Goal: Ask a question: Seek information or help from site administrators or community

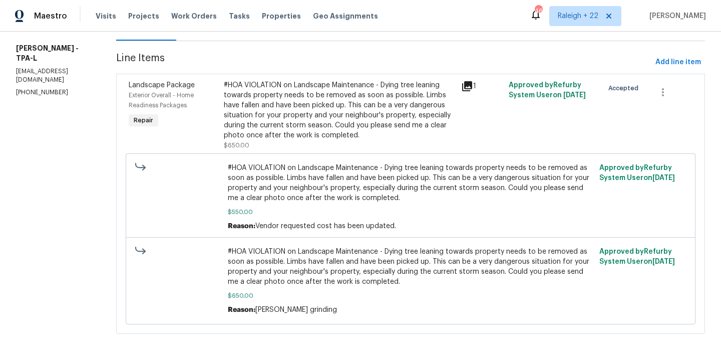
scroll to position [118, 0]
click at [335, 124] on div "#HOA VIOLATION on Landscape Maintenance - Dying tree leaning towards property n…" at bounding box center [339, 111] width 231 height 60
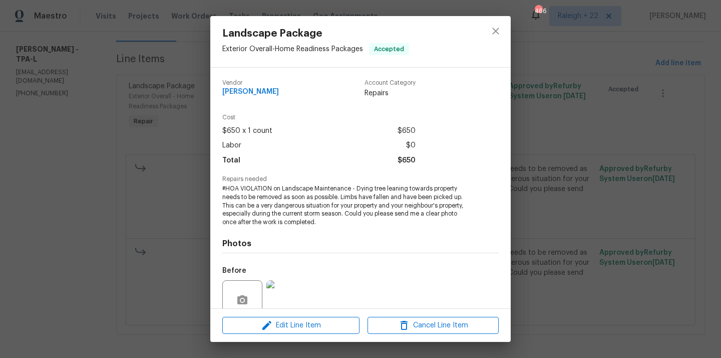
scroll to position [87, 0]
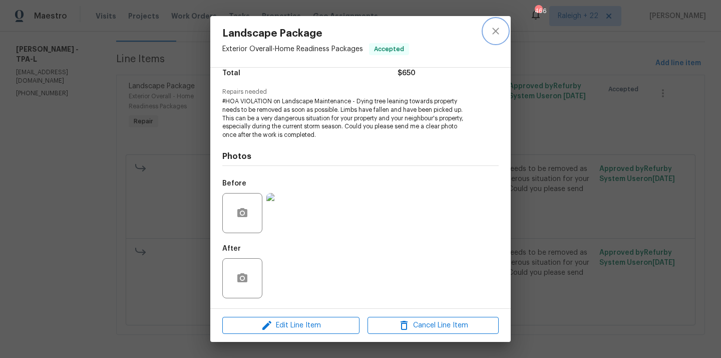
click at [494, 30] on icon "close" at bounding box center [496, 31] width 12 height 12
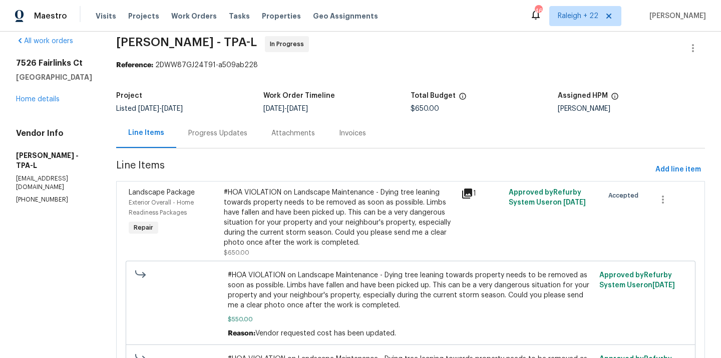
scroll to position [0, 0]
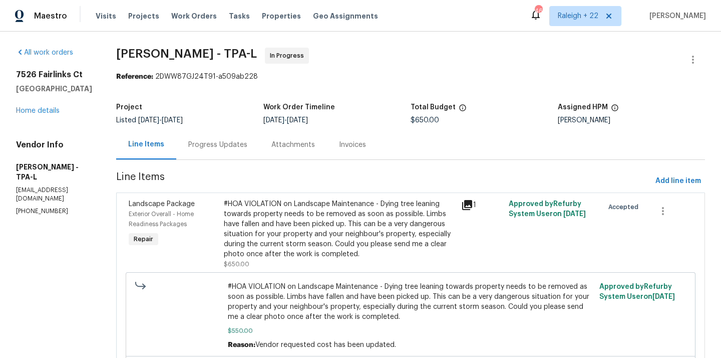
click at [234, 140] on div "Progress Updates" at bounding box center [217, 145] width 59 height 10
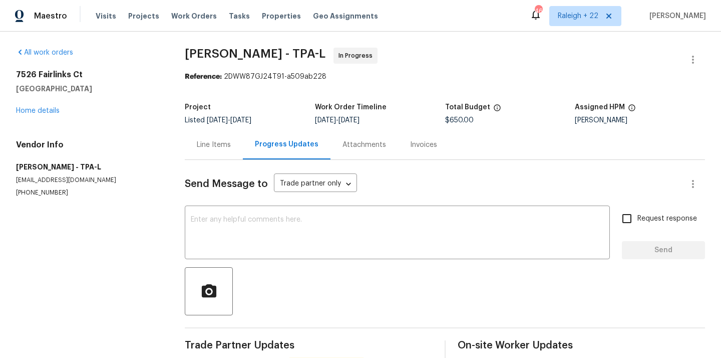
click at [228, 140] on div "Line Items" at bounding box center [214, 145] width 34 height 10
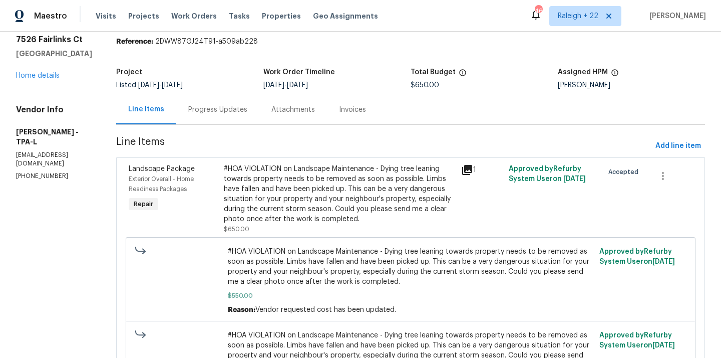
scroll to position [36, 0]
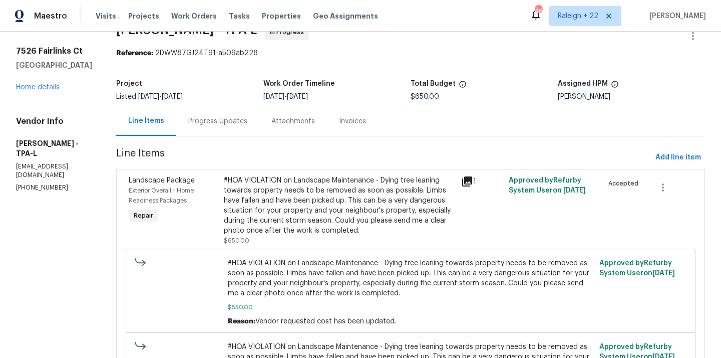
click at [227, 120] on div "Progress Updates" at bounding box center [217, 121] width 59 height 10
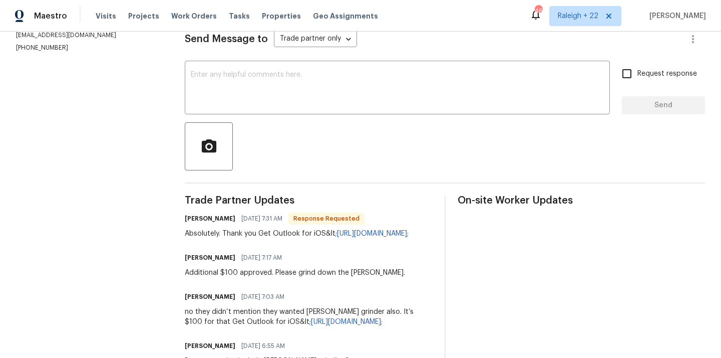
scroll to position [110, 0]
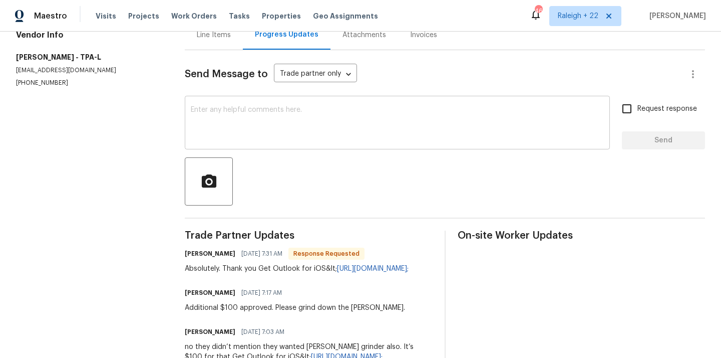
click at [351, 116] on textarea at bounding box center [397, 123] width 413 height 35
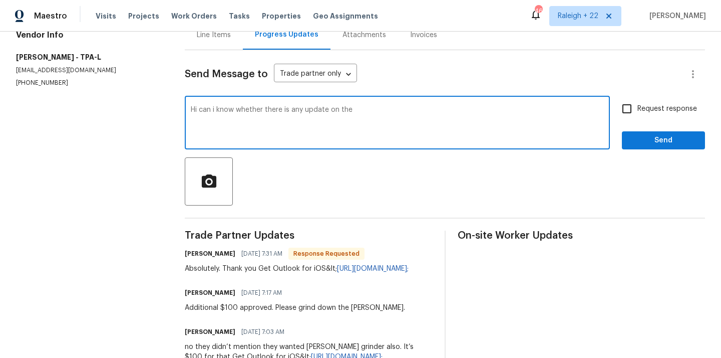
click at [399, 108] on textarea "Hi can i know whether there is any update on the" at bounding box center [397, 123] width 413 height 35
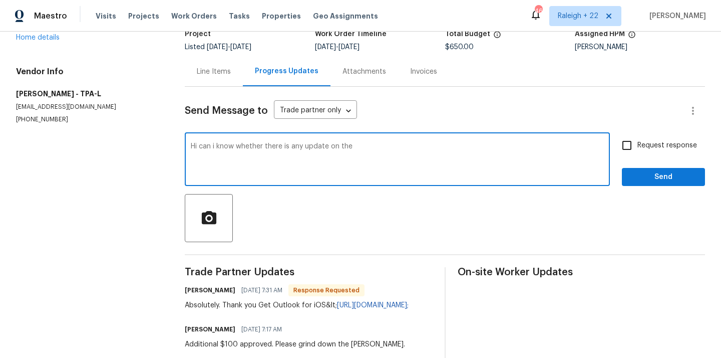
scroll to position [74, 0]
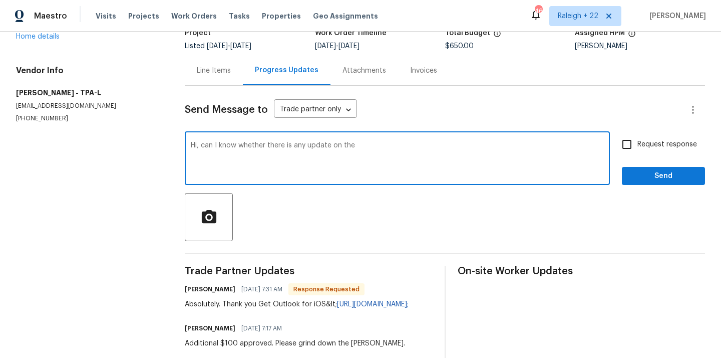
click at [371, 145] on textarea "Hi, can I know whether there is any update on the" at bounding box center [397, 159] width 413 height 35
click at [382, 147] on textarea "Hi, can I know whether there is any update on the" at bounding box center [397, 159] width 413 height 35
type textarea "Hi, can I know whether there is any update on the work? Thank you."
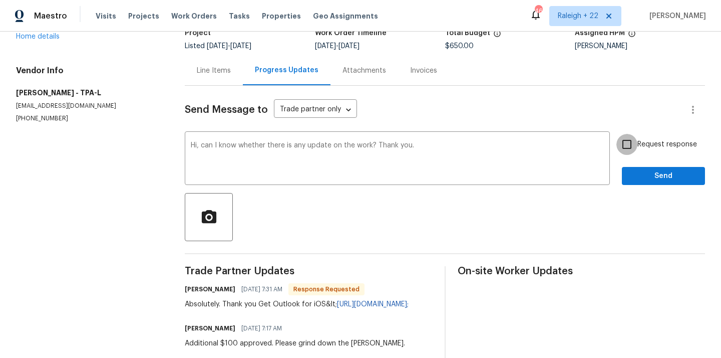
click at [630, 141] on input "Request response" at bounding box center [627, 144] width 21 height 21
checkbox input "true"
click at [635, 181] on span "Send" at bounding box center [663, 176] width 67 height 13
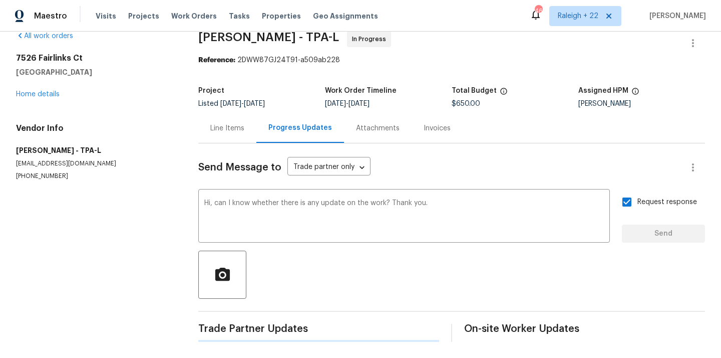
scroll to position [0, 0]
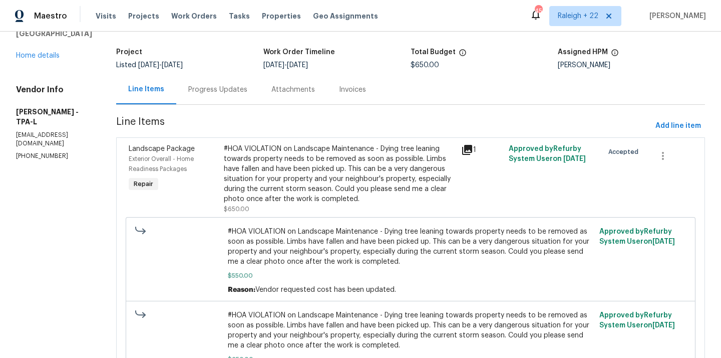
scroll to position [55, 0]
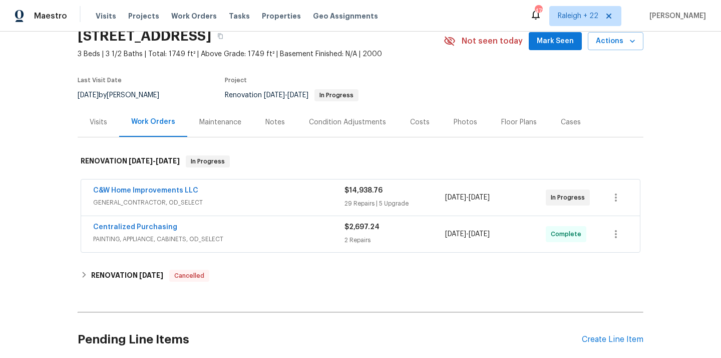
scroll to position [60, 0]
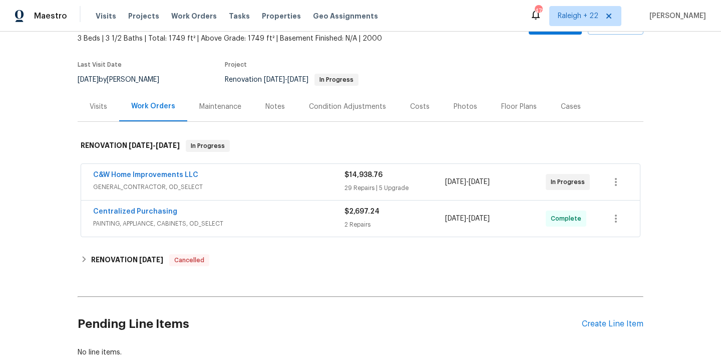
click at [156, 187] on span "GENERAL_CONTRACTOR, OD_SELECT" at bounding box center [218, 187] width 251 height 10
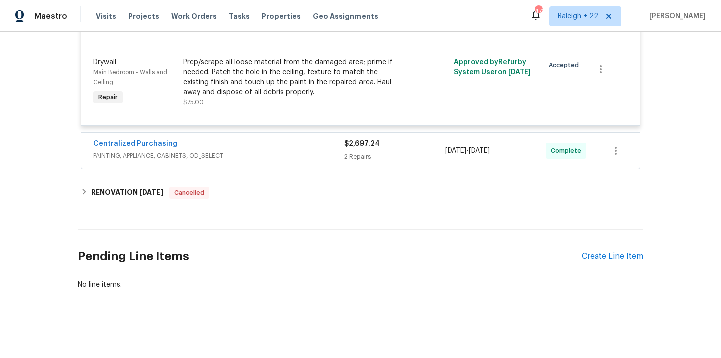
scroll to position [3193, 0]
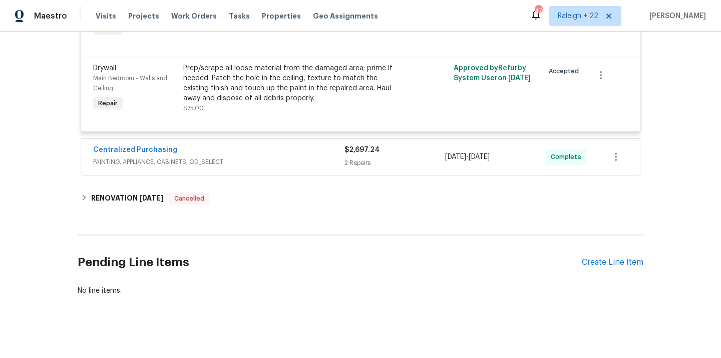
click at [184, 163] on span "PAINTING, APPLIANCE, CABINETS, OD_SELECT" at bounding box center [218, 162] width 251 height 10
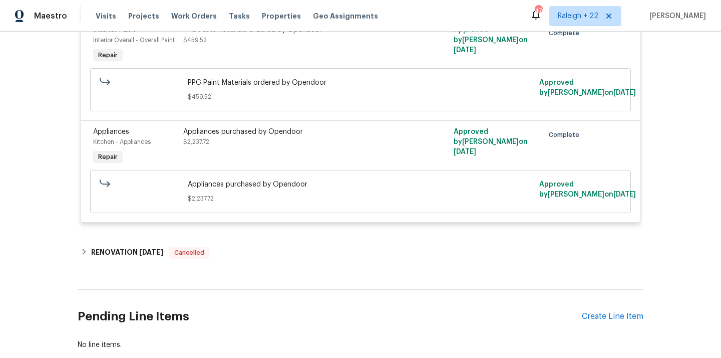
scroll to position [3430, 0]
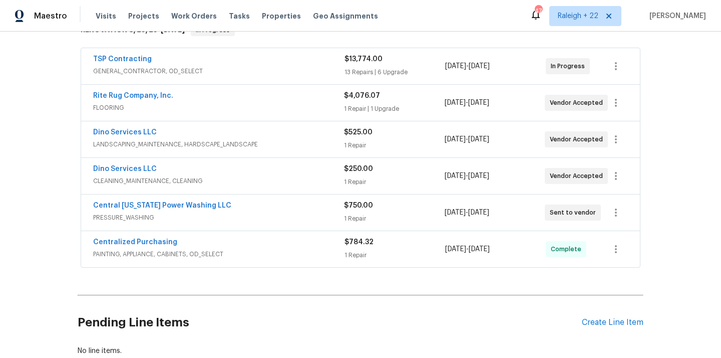
scroll to position [173, 0]
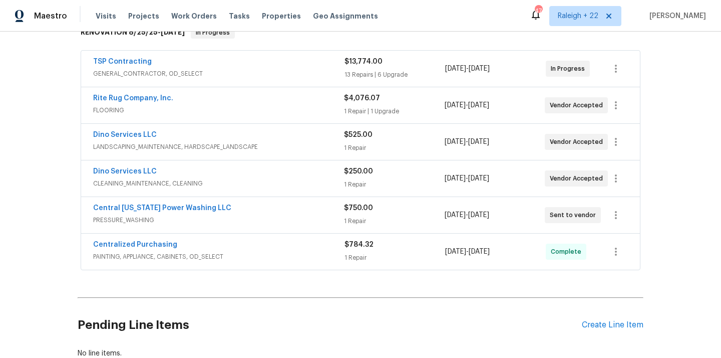
click at [134, 74] on span "GENERAL_CONTRACTOR, OD_SELECT" at bounding box center [218, 74] width 251 height 10
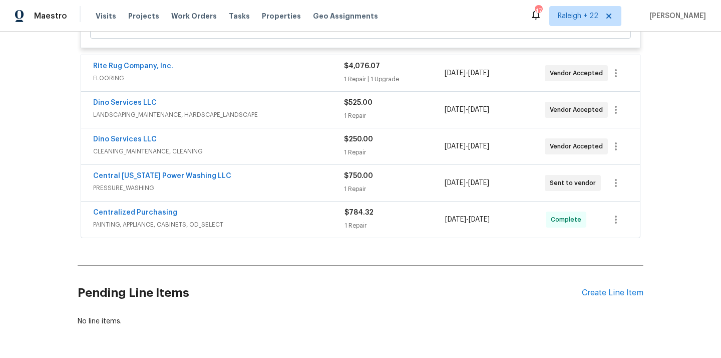
scroll to position [2556, 0]
click at [191, 229] on span "PAINTING, APPLIANCE, CABINETS, OD_SELECT" at bounding box center [218, 224] width 251 height 10
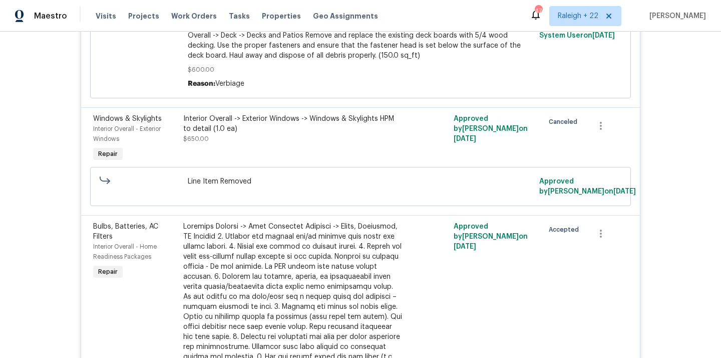
scroll to position [1267, 0]
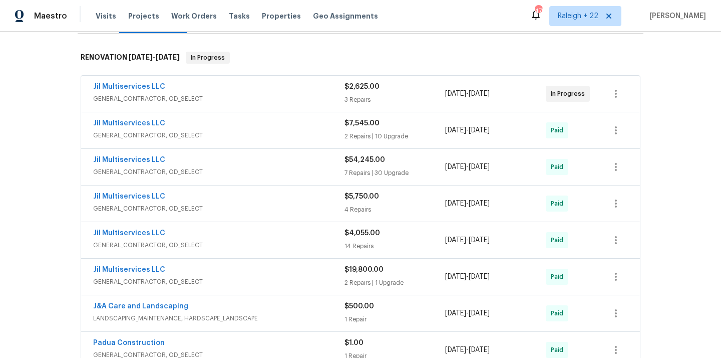
scroll to position [181, 0]
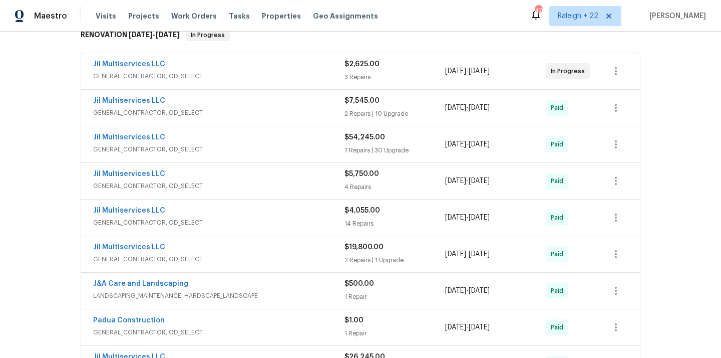
click at [174, 71] on span "GENERAL_CONTRACTOR, OD_SELECT" at bounding box center [218, 76] width 251 height 10
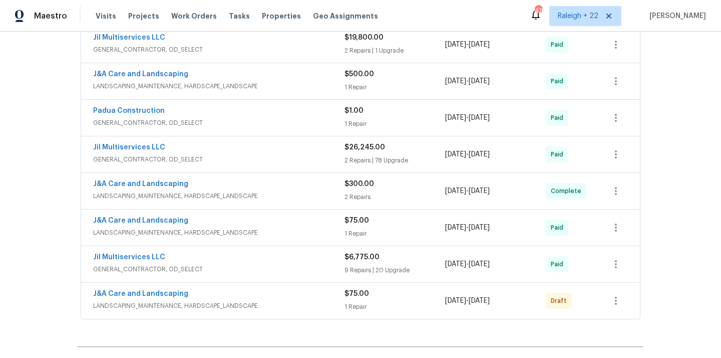
scroll to position [739, 0]
click at [213, 190] on span "LANDSCAPING_MAINTENANCE, HARDSCAPE_LANDSCAPE" at bounding box center [218, 195] width 251 height 10
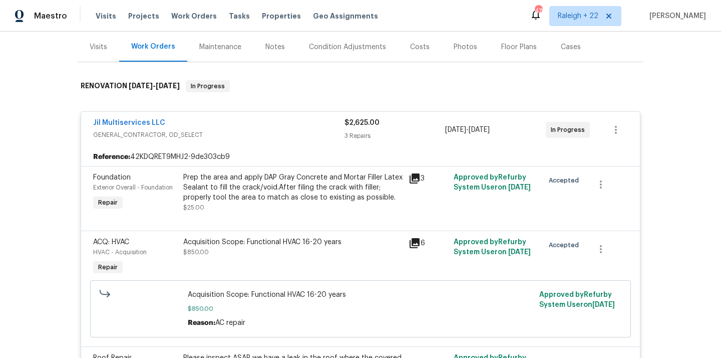
scroll to position [137, 0]
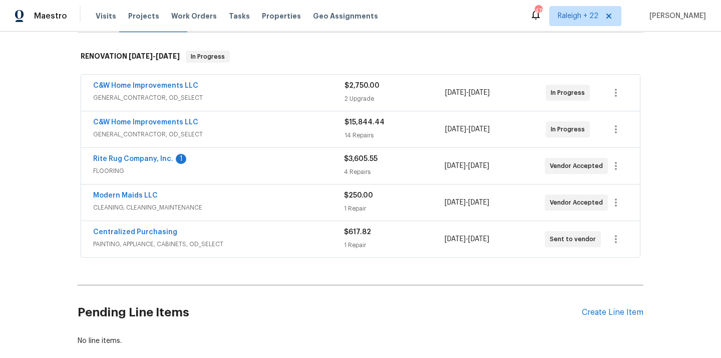
scroll to position [169, 0]
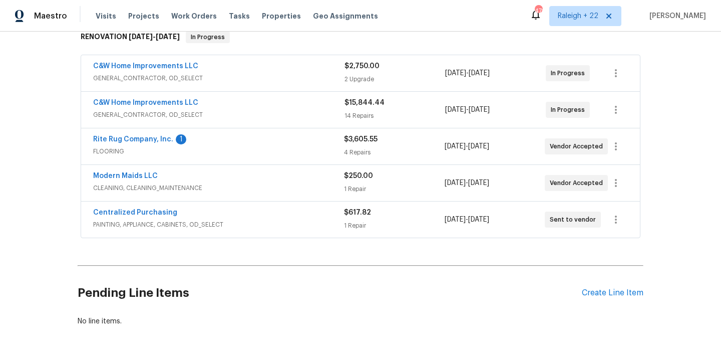
click at [149, 79] on span "GENERAL_CONTRACTOR, OD_SELECT" at bounding box center [218, 78] width 251 height 10
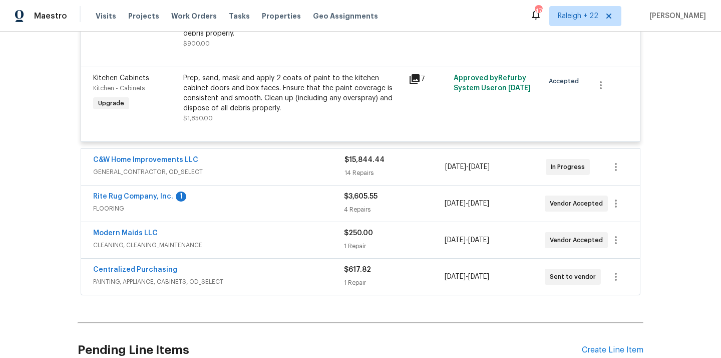
scroll to position [323, 0]
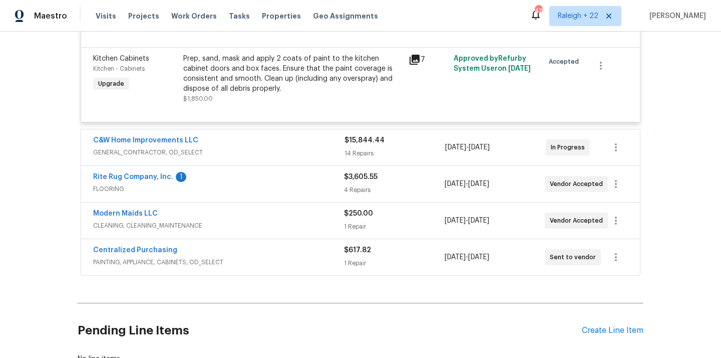
click at [138, 151] on span "GENERAL_CONTRACTOR, OD_SELECT" at bounding box center [218, 152] width 251 height 10
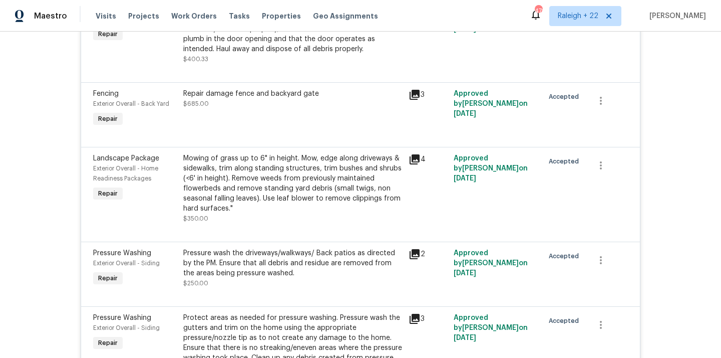
scroll to position [715, 0]
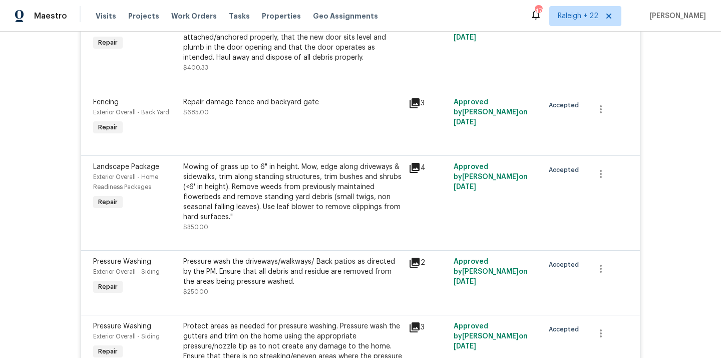
click at [255, 104] on div "Repair damage fence and backyard gate" at bounding box center [292, 102] width 219 height 10
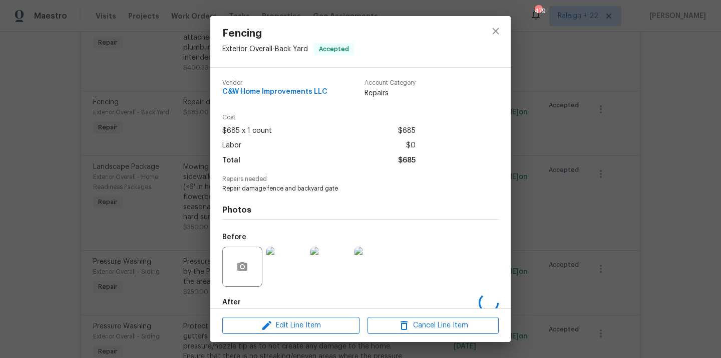
scroll to position [54, 0]
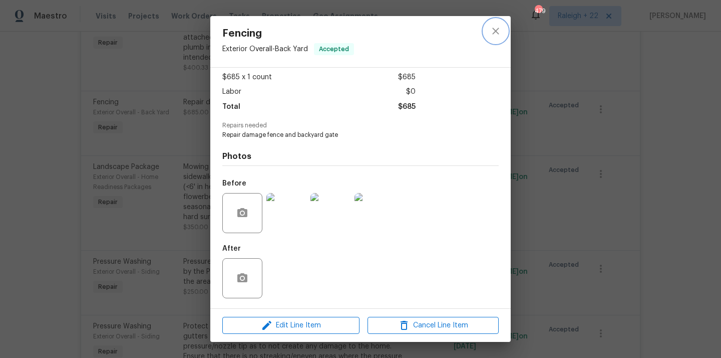
click at [495, 37] on icon "close" at bounding box center [496, 31] width 12 height 12
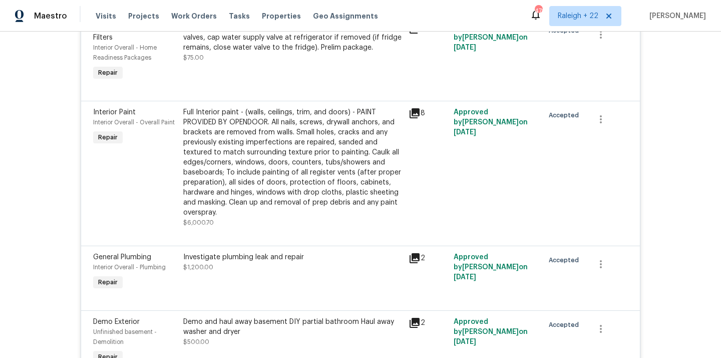
scroll to position [1673, 0]
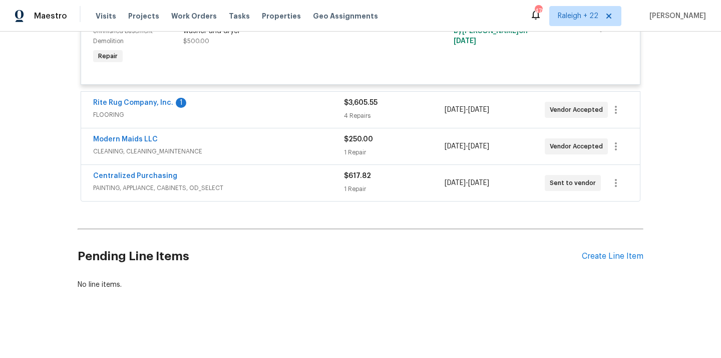
click at [124, 117] on span "FLOORING" at bounding box center [218, 115] width 251 height 10
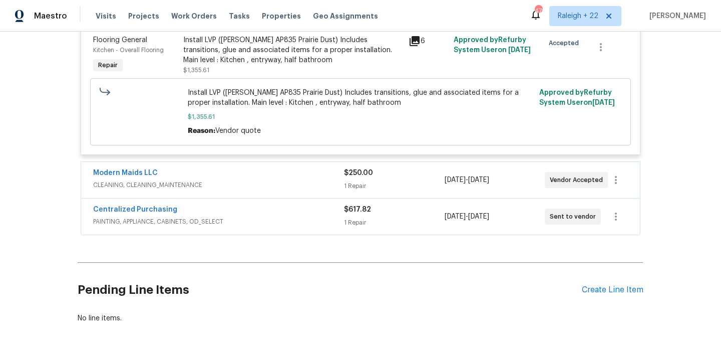
scroll to position [2162, 0]
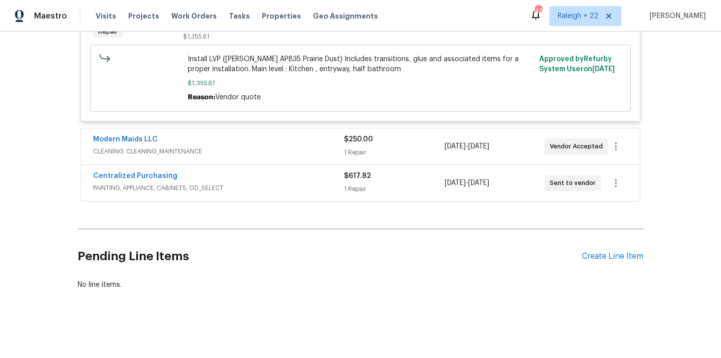
click at [184, 150] on span "CLEANING, CLEANING_MAINTENANCE" at bounding box center [218, 151] width 251 height 10
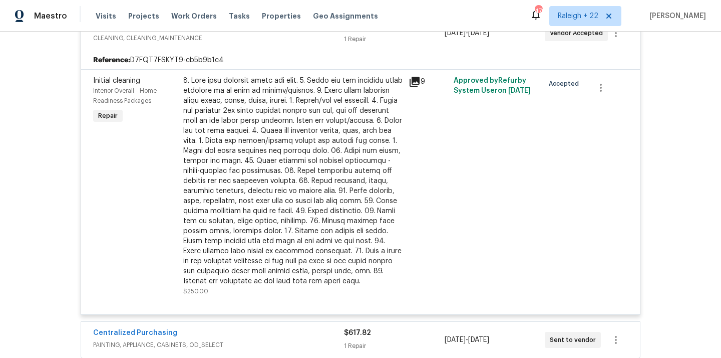
scroll to position [2433, 0]
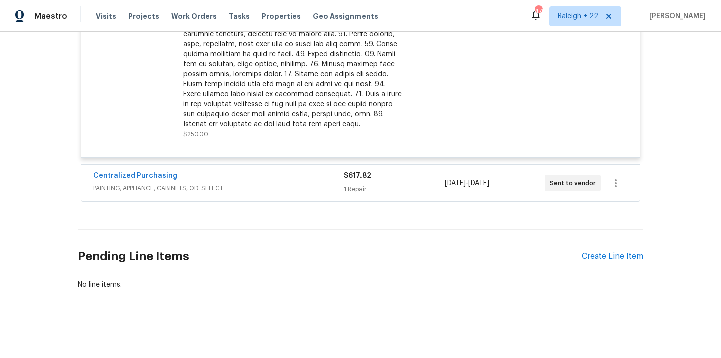
click at [204, 184] on span "PAINTING, APPLIANCE, CABINETS, OD_SELECT" at bounding box center [218, 188] width 251 height 10
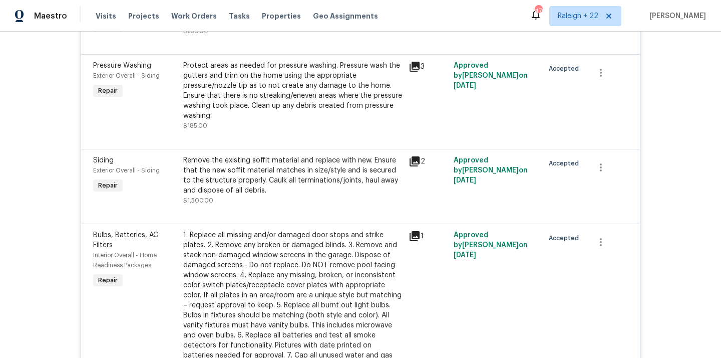
scroll to position [978, 0]
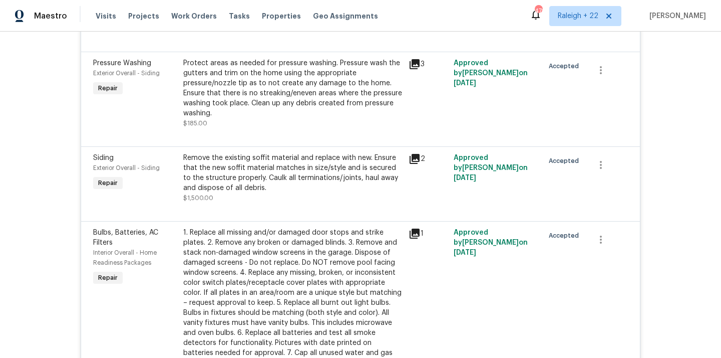
click at [279, 183] on div "Remove the existing soffit material and replace with new. Ensure that the new s…" at bounding box center [292, 173] width 219 height 40
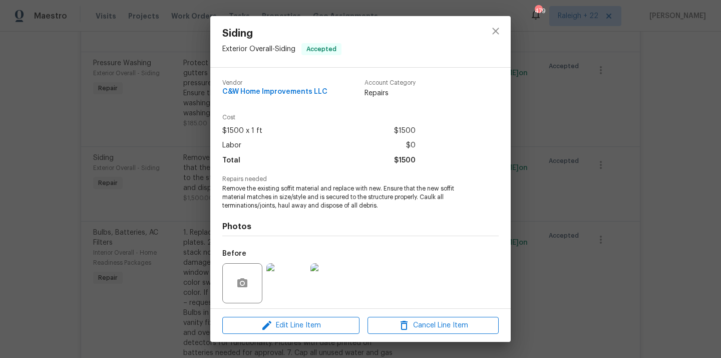
scroll to position [70, 0]
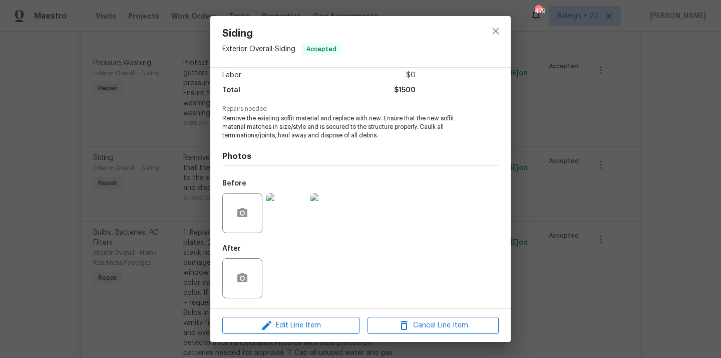
click at [185, 155] on div "Siding Exterior Overall - Siding Accepted Vendor C&W Home Improvements LLC Acco…" at bounding box center [360, 179] width 721 height 358
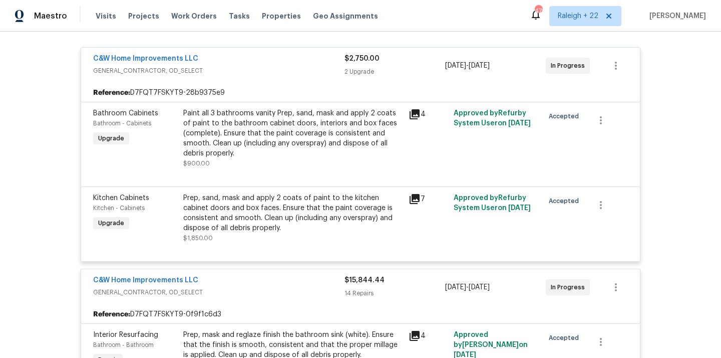
scroll to position [232, 0]
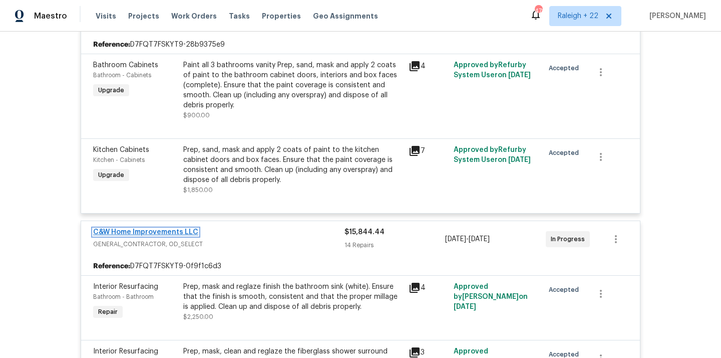
click at [157, 233] on link "C&W Home Improvements LLC" at bounding box center [145, 231] width 105 height 7
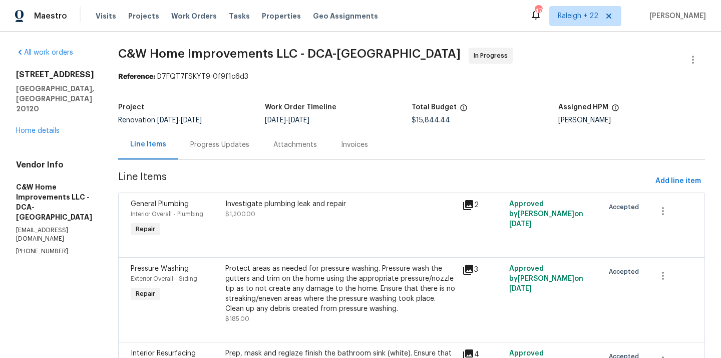
click at [450, 52] on span "C&W Home Improvements LLC - DCA-MD In Progress" at bounding box center [399, 60] width 563 height 24
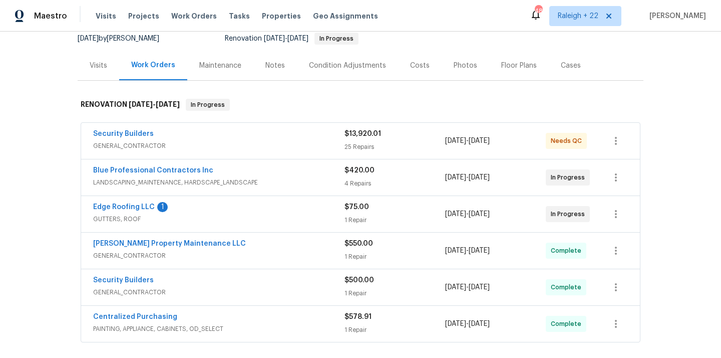
scroll to position [158, 0]
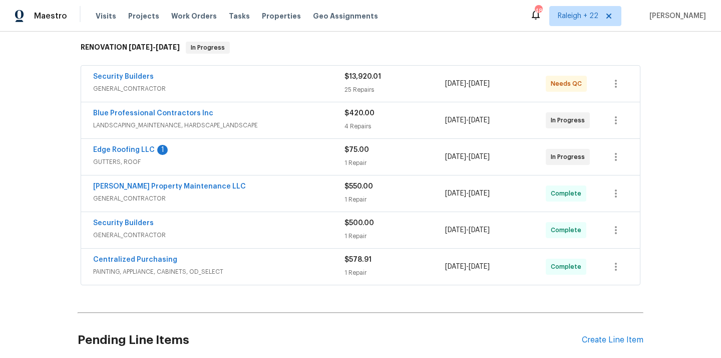
click at [114, 201] on span "GENERAL_CONTRACTOR" at bounding box center [218, 198] width 251 height 10
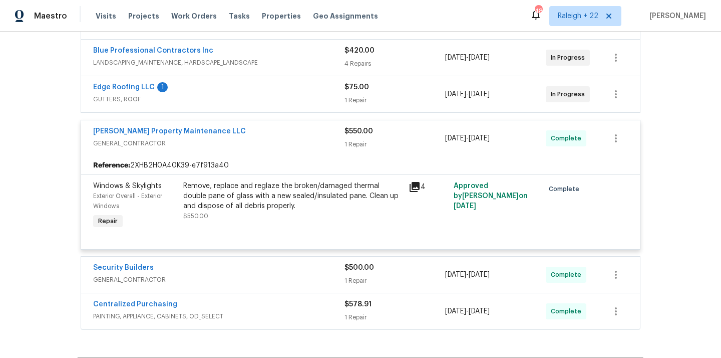
scroll to position [222, 0]
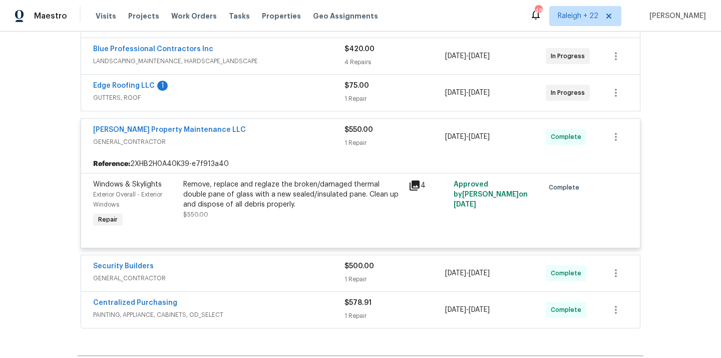
click at [164, 280] on span "GENERAL_CONTRACTOR" at bounding box center [218, 278] width 251 height 10
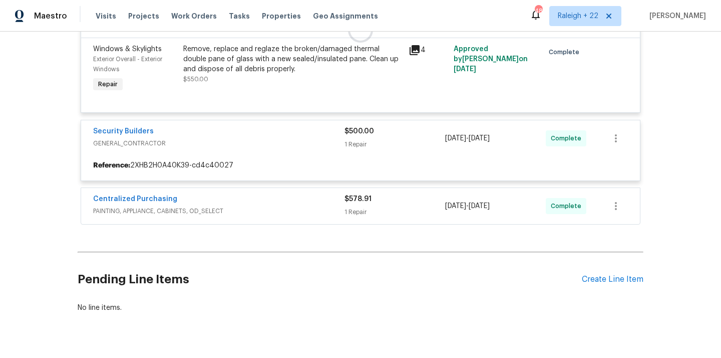
scroll to position [358, 0]
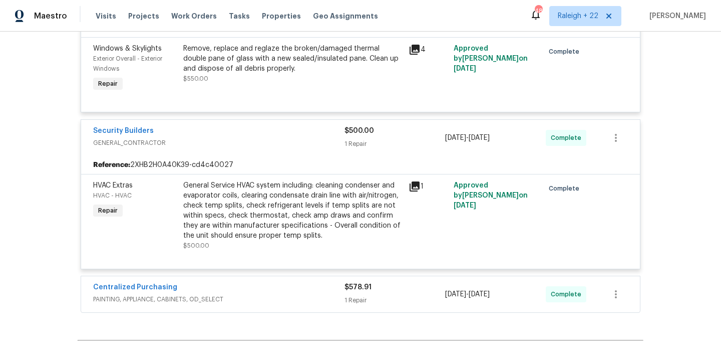
click at [162, 295] on span "PAINTING, APPLIANCE, CABINETS, OD_SELECT" at bounding box center [218, 299] width 251 height 10
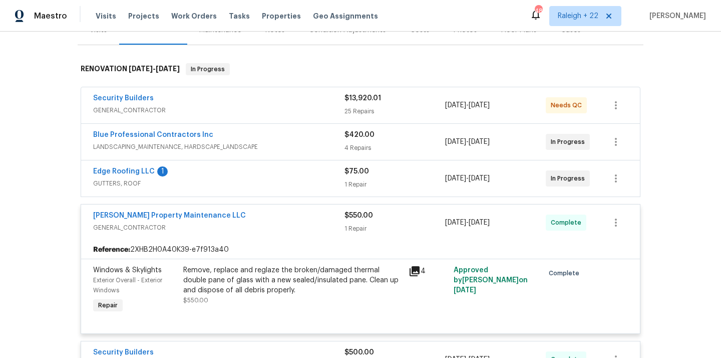
scroll to position [119, 0]
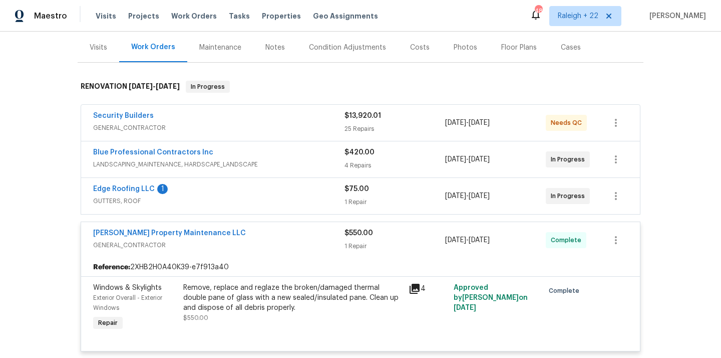
click at [146, 124] on span "GENERAL_CONTRACTOR" at bounding box center [218, 128] width 251 height 10
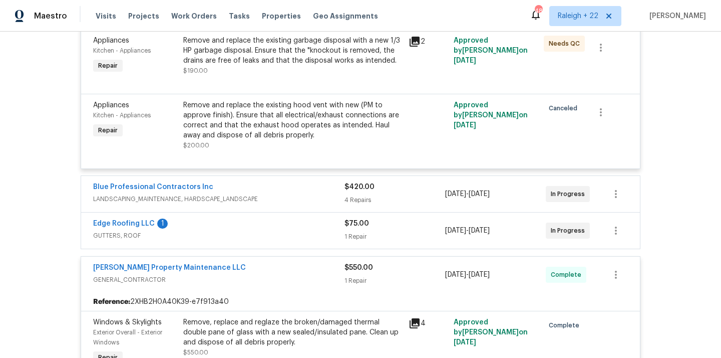
scroll to position [2377, 0]
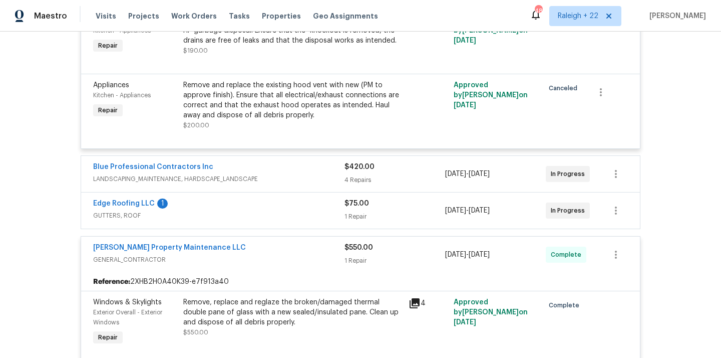
click at [180, 180] on span "LANDSCAPING_MAINTENANCE, HARDSCAPE_LANDSCAPE" at bounding box center [218, 179] width 251 height 10
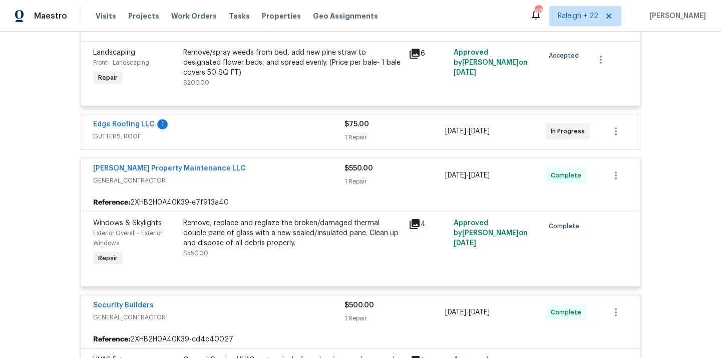
scroll to position [2836, 0]
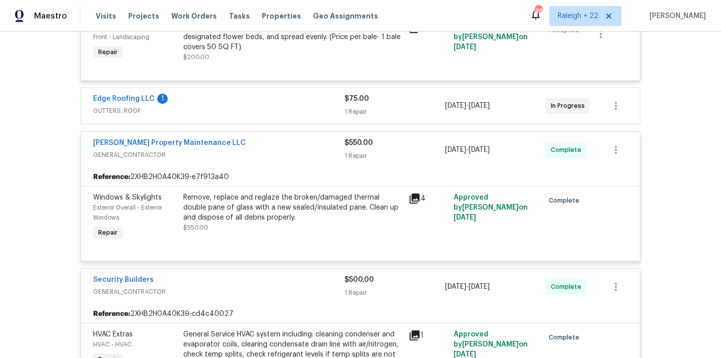
click at [128, 111] on span "GUTTERS, ROOF" at bounding box center [218, 111] width 251 height 10
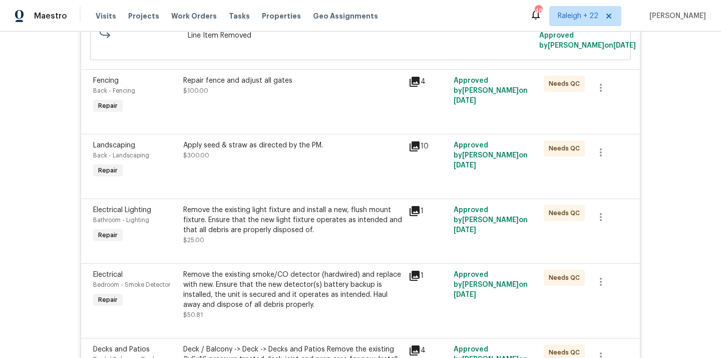
scroll to position [402, 0]
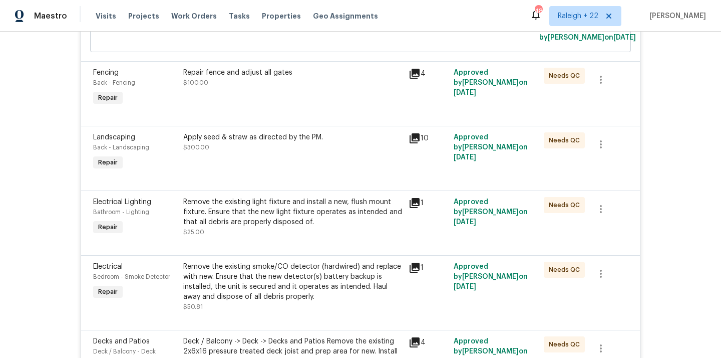
click at [288, 140] on div "Apply seed & straw as directed by the PM. $300.00" at bounding box center [292, 142] width 219 height 20
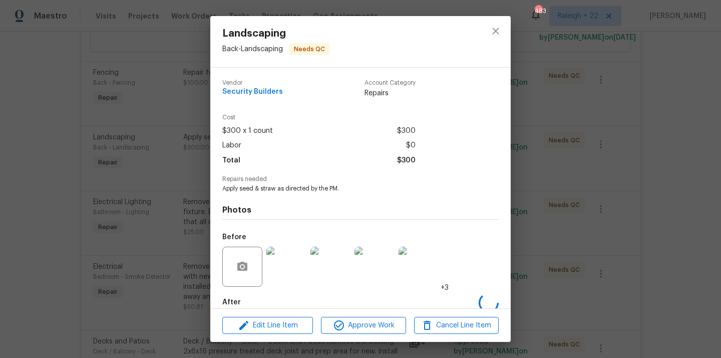
scroll to position [54, 0]
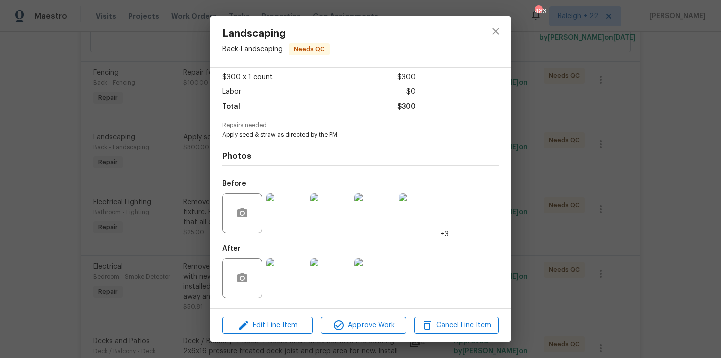
click at [285, 272] on img at bounding box center [287, 278] width 40 height 40
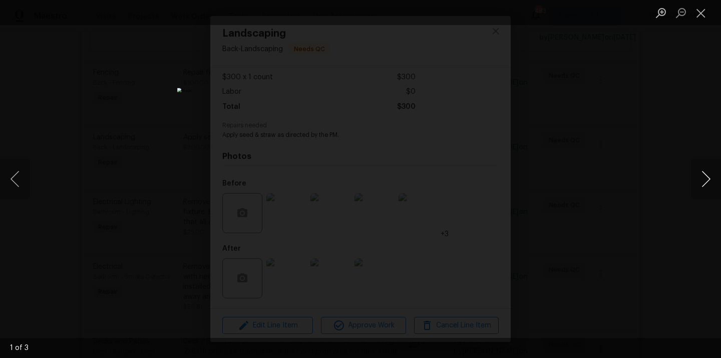
click at [703, 168] on button "Next image" at bounding box center [706, 179] width 30 height 40
click at [695, 14] on button "Close lightbox" at bounding box center [701, 13] width 20 height 18
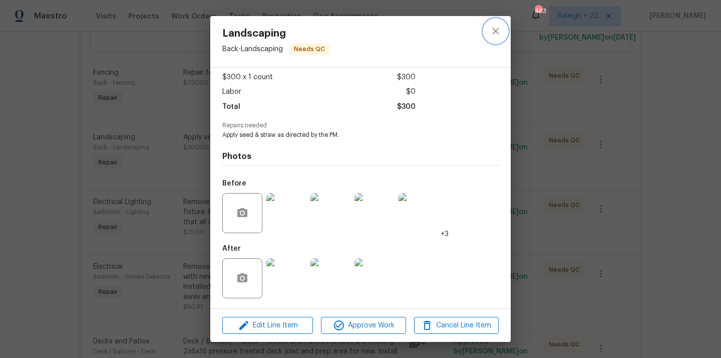
click at [491, 33] on icon "close" at bounding box center [496, 31] width 12 height 12
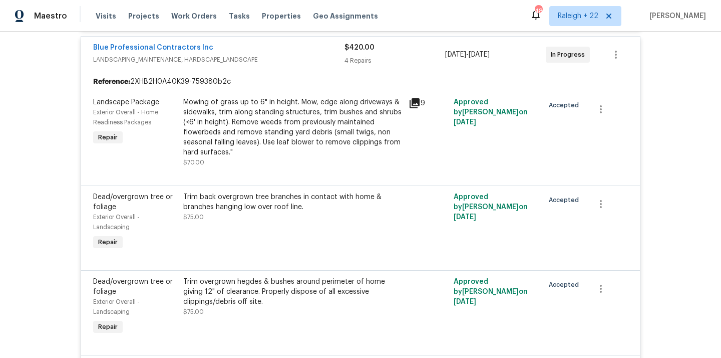
scroll to position [2537, 0]
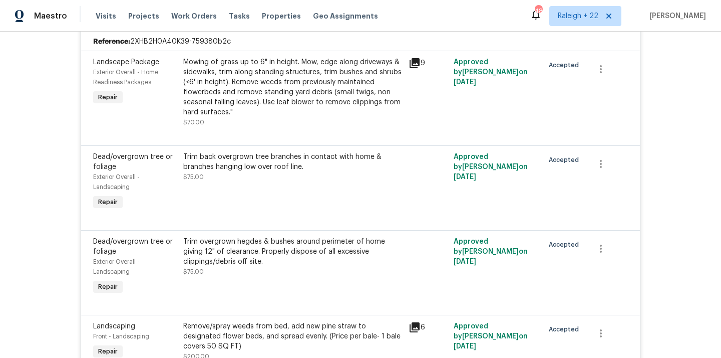
click at [298, 169] on div "Trim back overgrown tree branches in contact with home & branches hanging low o…" at bounding box center [292, 162] width 219 height 20
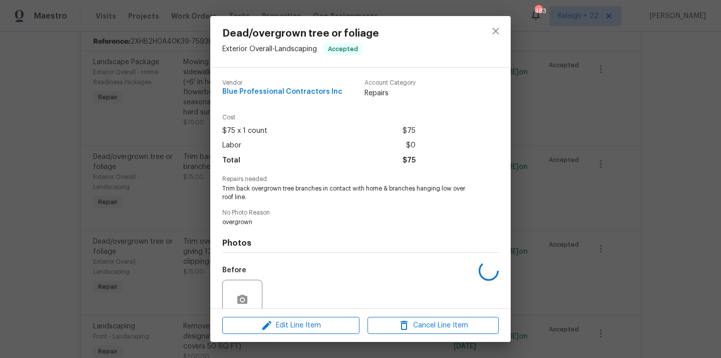
scroll to position [87, 0]
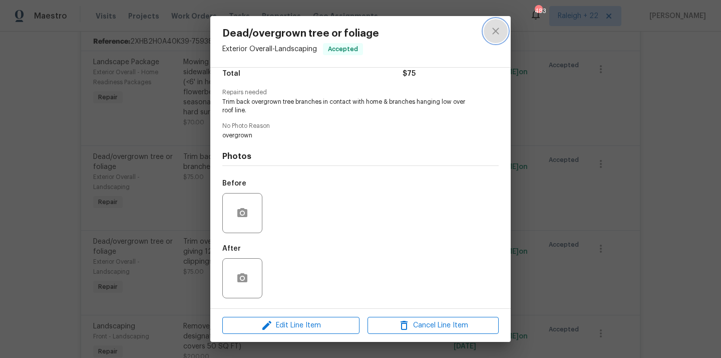
click at [495, 33] on icon "close" at bounding box center [496, 31] width 12 height 12
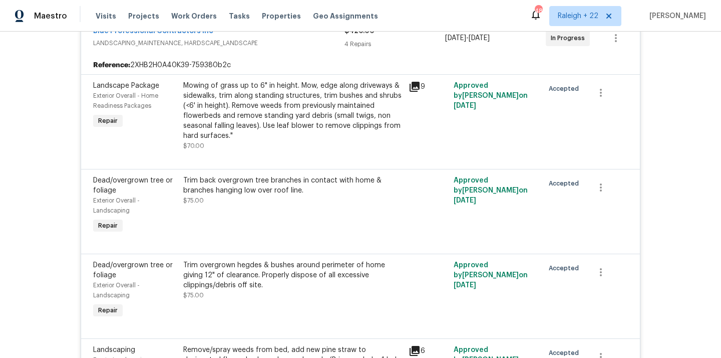
scroll to position [2504, 0]
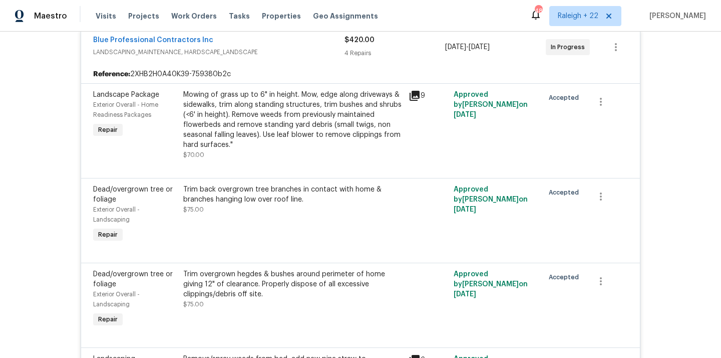
click at [301, 93] on div "Mowing of grass up to 6" in height. Mow, edge along driveways & sidewalks, trim…" at bounding box center [292, 120] width 219 height 60
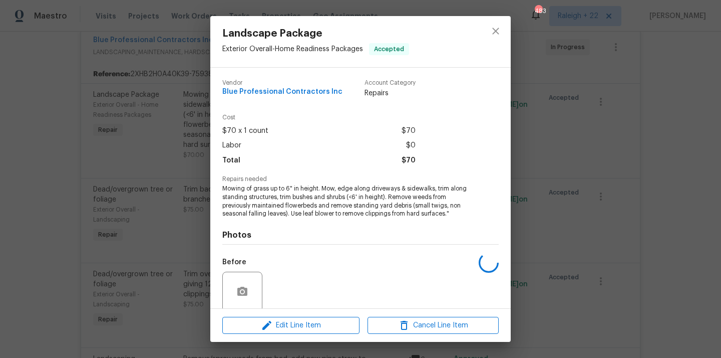
scroll to position [79, 0]
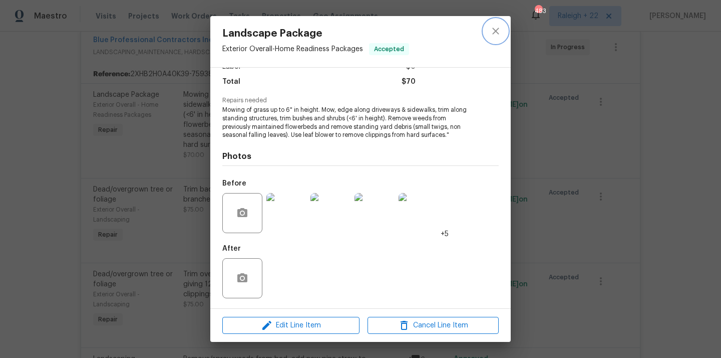
click at [499, 28] on icon "close" at bounding box center [496, 31] width 12 height 12
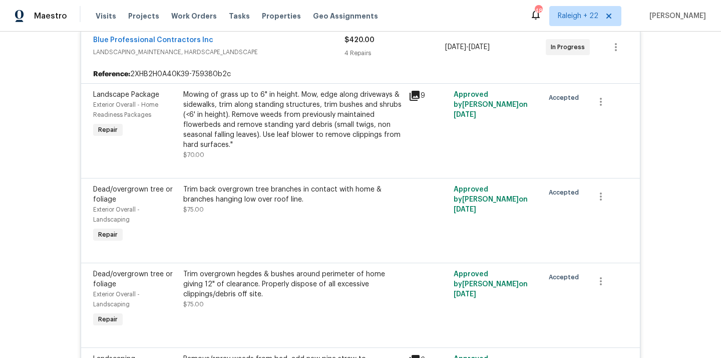
click at [283, 206] on div "Trim back overgrown tree branches in contact with home & branches hanging low o…" at bounding box center [292, 199] width 219 height 30
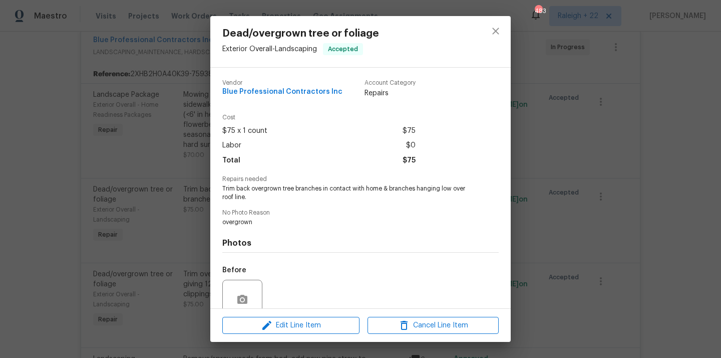
scroll to position [87, 0]
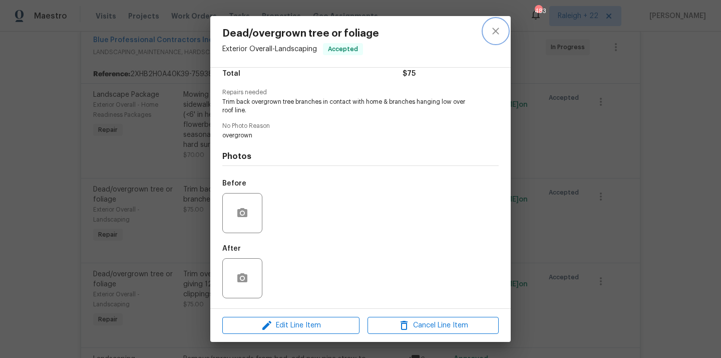
click at [495, 34] on icon "close" at bounding box center [496, 31] width 12 height 12
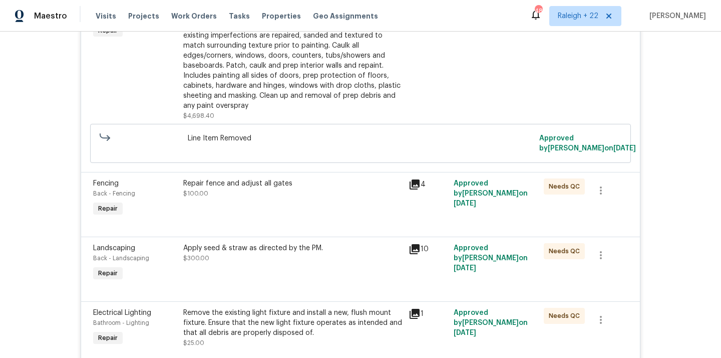
scroll to position [297, 0]
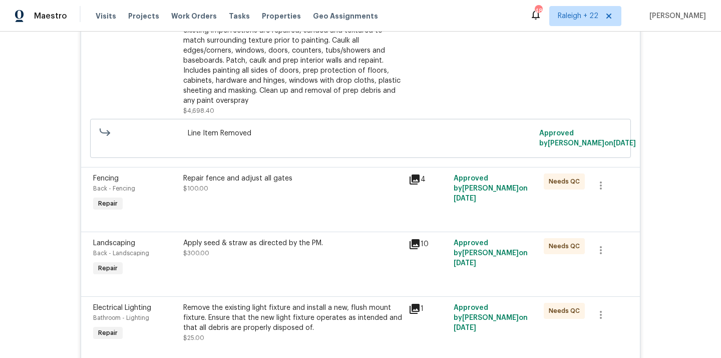
click at [294, 249] on div "Apply seed & straw as directed by the PM. $300.00" at bounding box center [292, 258] width 225 height 46
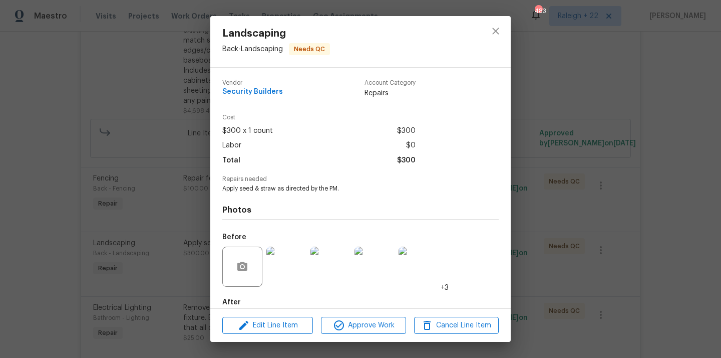
scroll to position [54, 0]
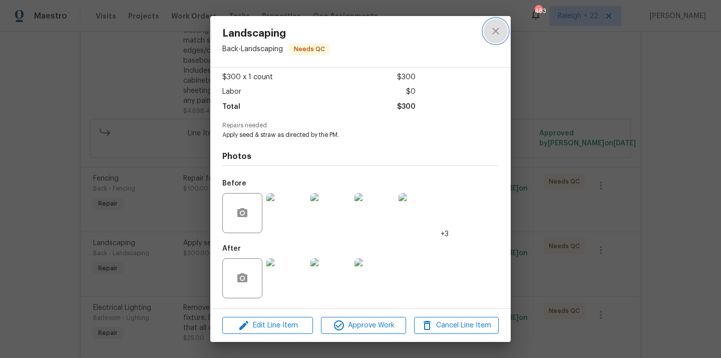
click at [492, 36] on icon "close" at bounding box center [496, 31] width 12 height 12
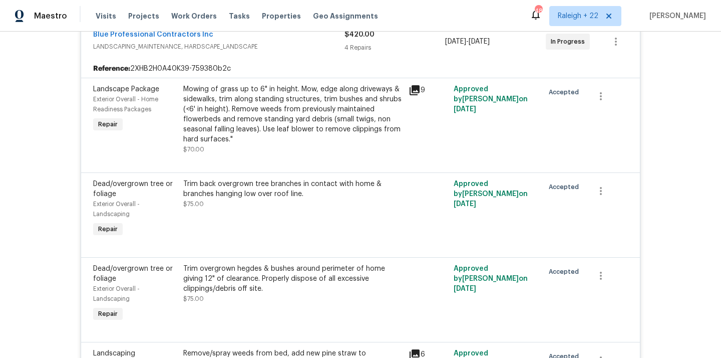
scroll to position [2378, 0]
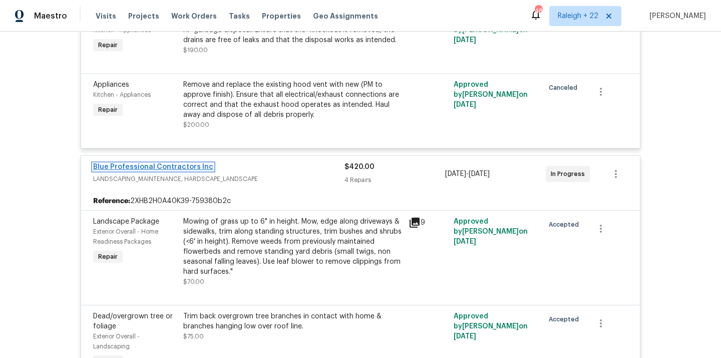
click at [179, 163] on link "Blue Professional Contractors Inc" at bounding box center [153, 166] width 120 height 7
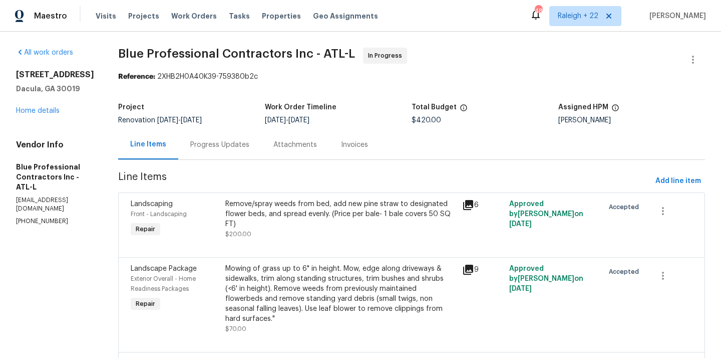
click at [247, 36] on div "All work orders 1476 Rolling View Way Dacula, GA 30019 Home details Vendor Info…" at bounding box center [360, 281] width 721 height 498
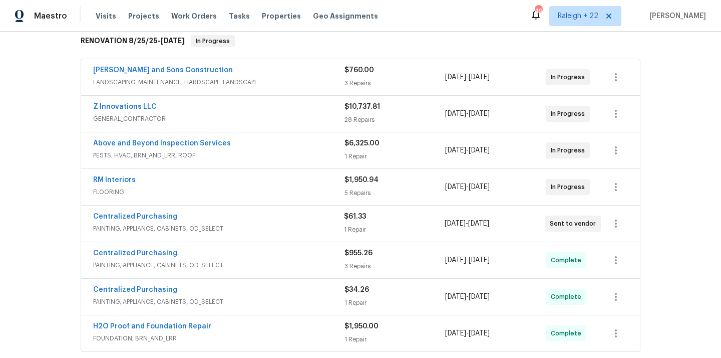
scroll to position [181, 0]
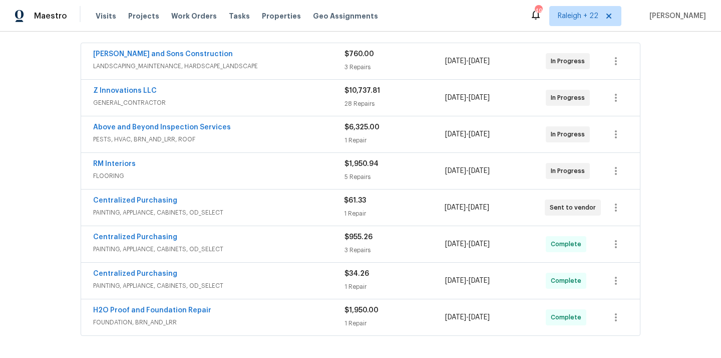
click at [221, 67] on span "LANDSCAPING_MAINTENANCE, HARDSCAPE_LANDSCAPE" at bounding box center [218, 66] width 251 height 10
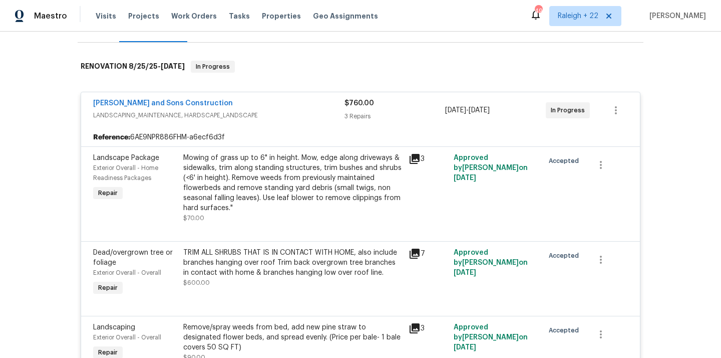
scroll to position [141, 0]
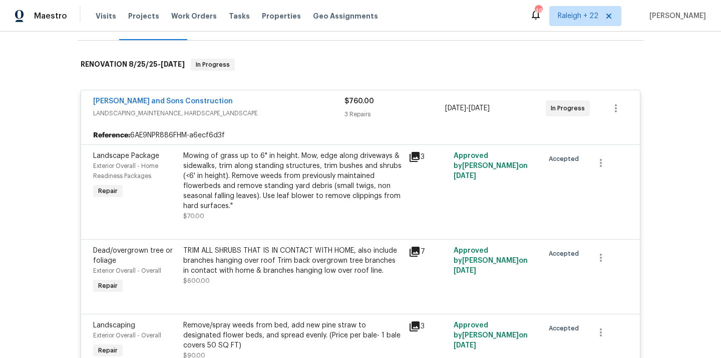
click at [319, 170] on div "Mowing of grass up to 6" in height. Mow, edge along driveways & sidewalks, trim…" at bounding box center [292, 181] width 219 height 60
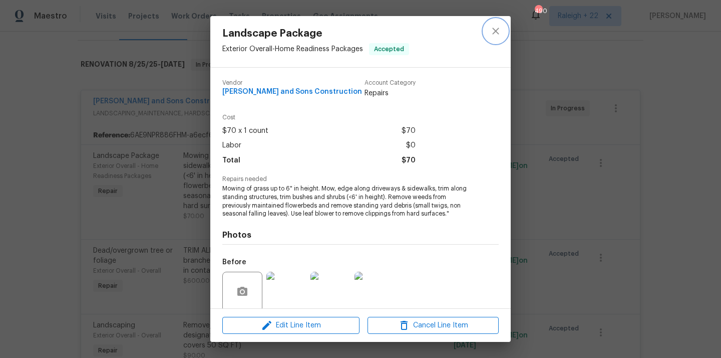
click at [496, 28] on icon "close" at bounding box center [496, 31] width 12 height 12
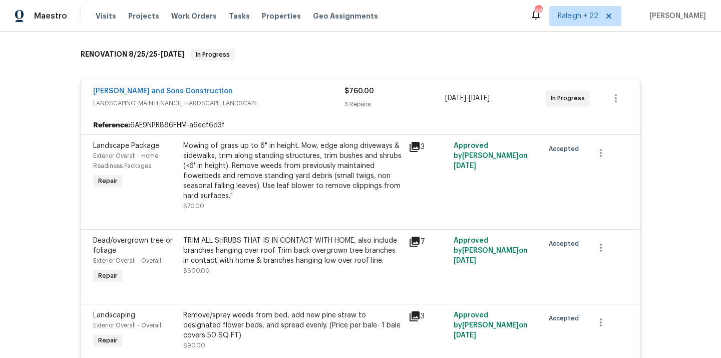
scroll to position [0, 0]
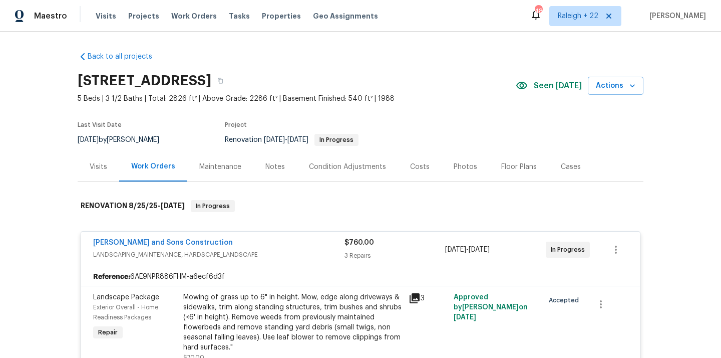
click at [179, 237] on span "Reyes and Sons Construction" at bounding box center [163, 242] width 140 height 10
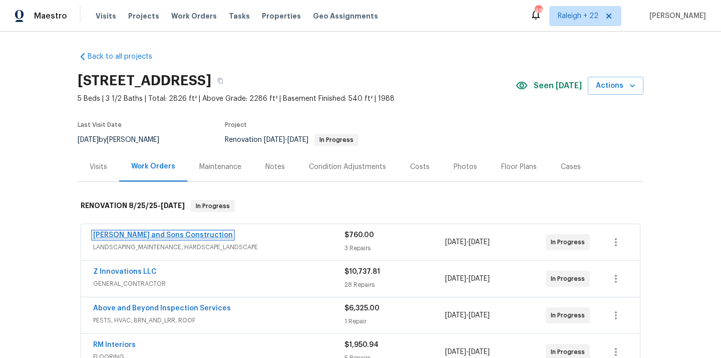
click at [175, 235] on link "Reyes and Sons Construction" at bounding box center [163, 234] width 140 height 7
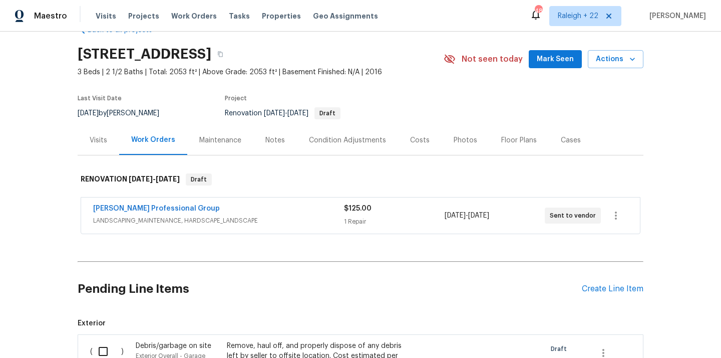
scroll to position [27, 0]
click at [249, 224] on span "LANDSCAPING_MAINTENANCE, HARDSCAPE_LANDSCAPE" at bounding box center [218, 220] width 251 height 10
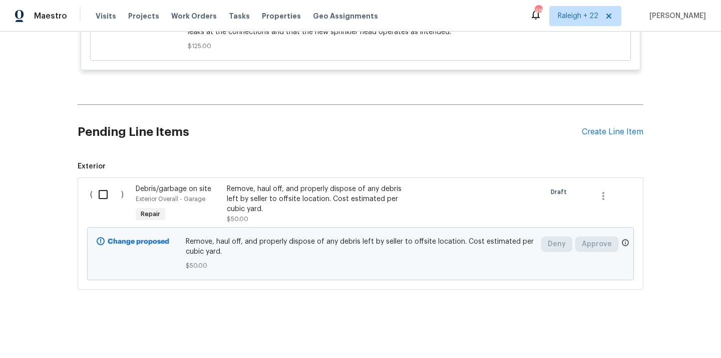
scroll to position [0, 0]
